Goal: Transaction & Acquisition: Book appointment/travel/reservation

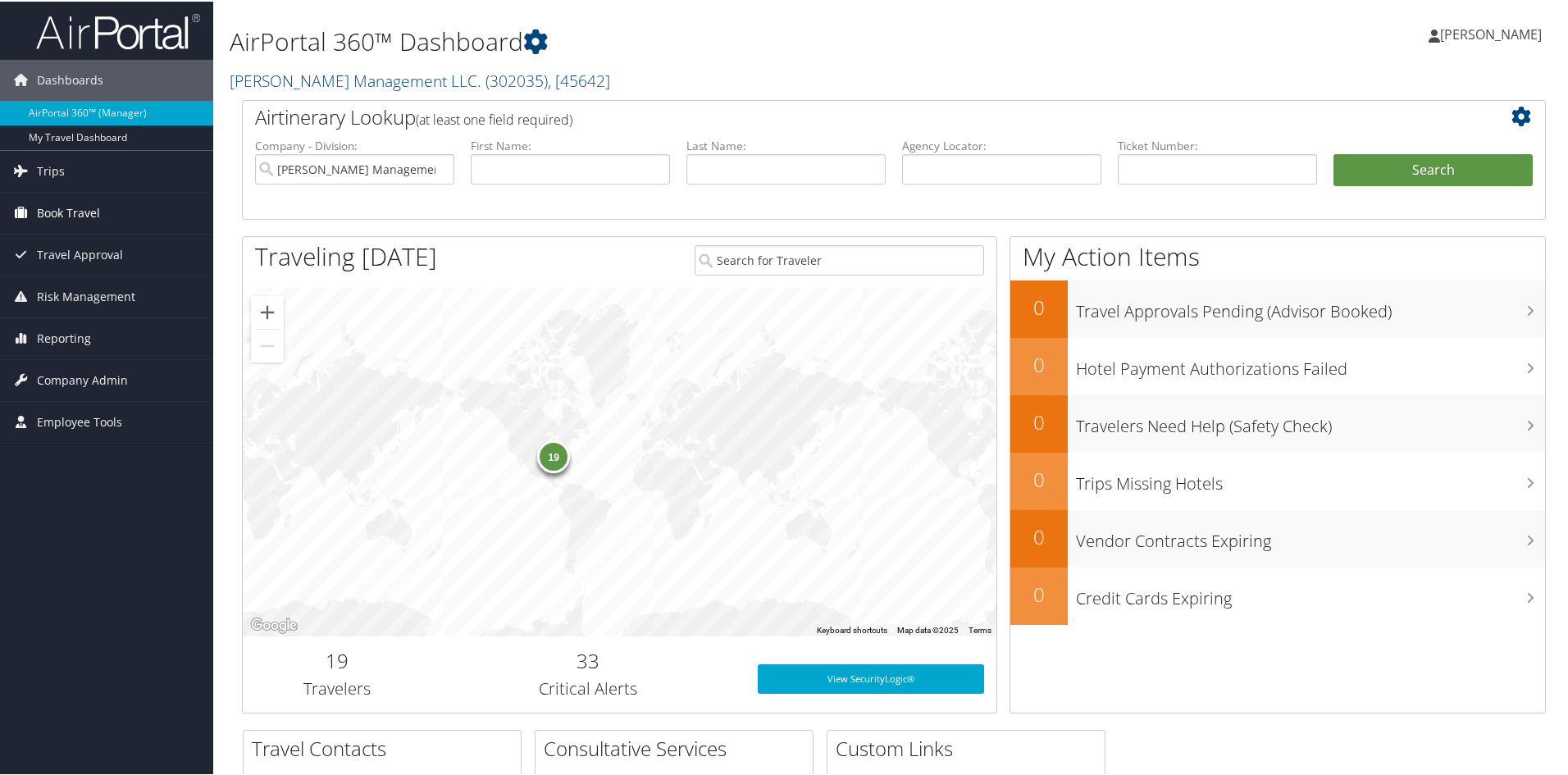
click at [90, 207] on span "Book Travel" at bounding box center [68, 212] width 63 height 41
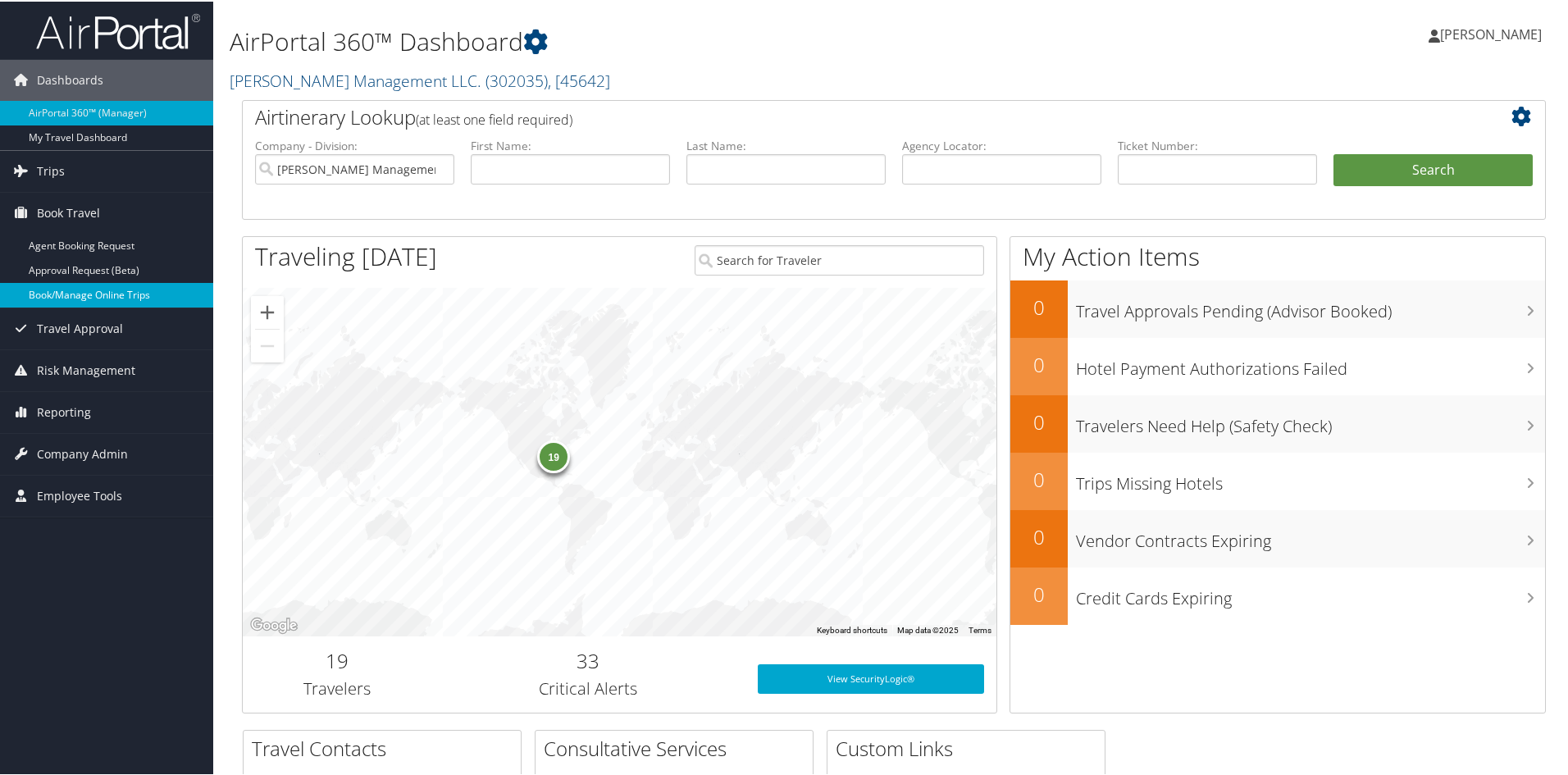
click at [99, 293] on link "Book/Manage Online Trips" at bounding box center [106, 293] width 213 height 25
